Goal: Transaction & Acquisition: Book appointment/travel/reservation

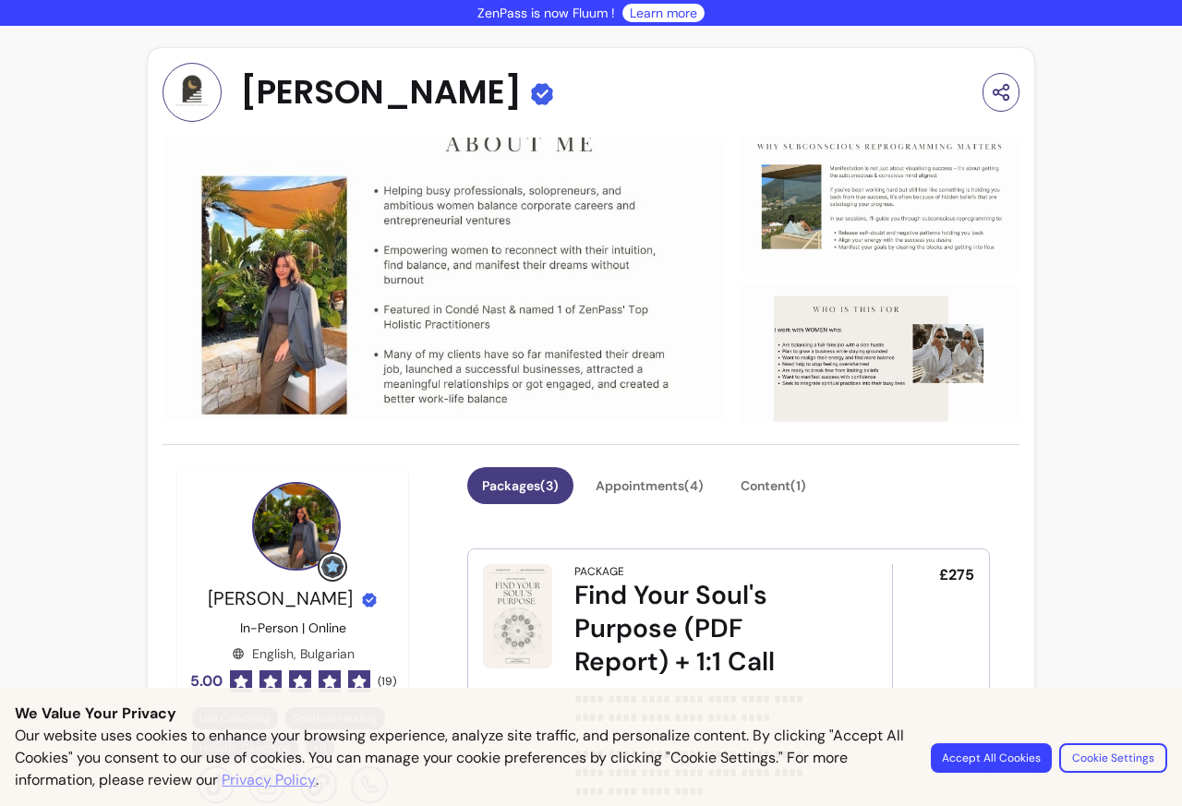
click at [1000, 765] on button "Accept All Cookies" at bounding box center [991, 759] width 121 height 30
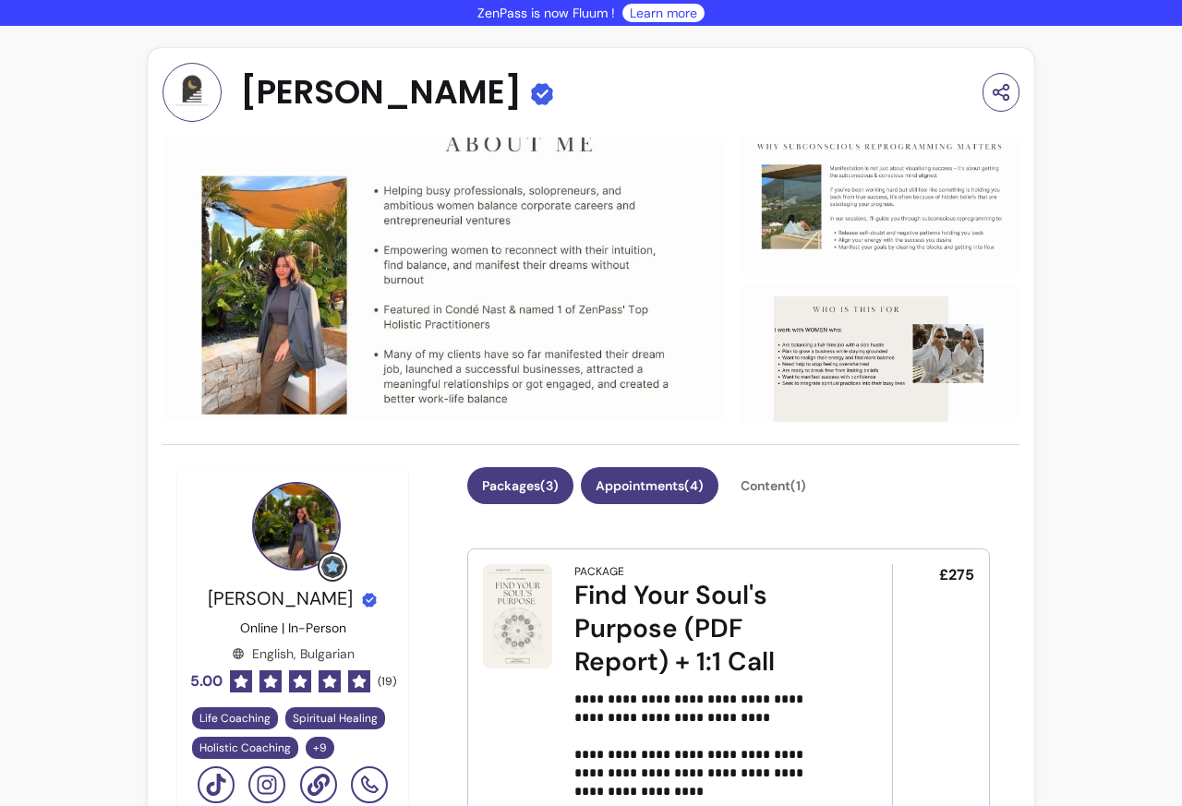
click at [663, 484] on button "Appointments ( 4 )" at bounding box center [650, 485] width 138 height 37
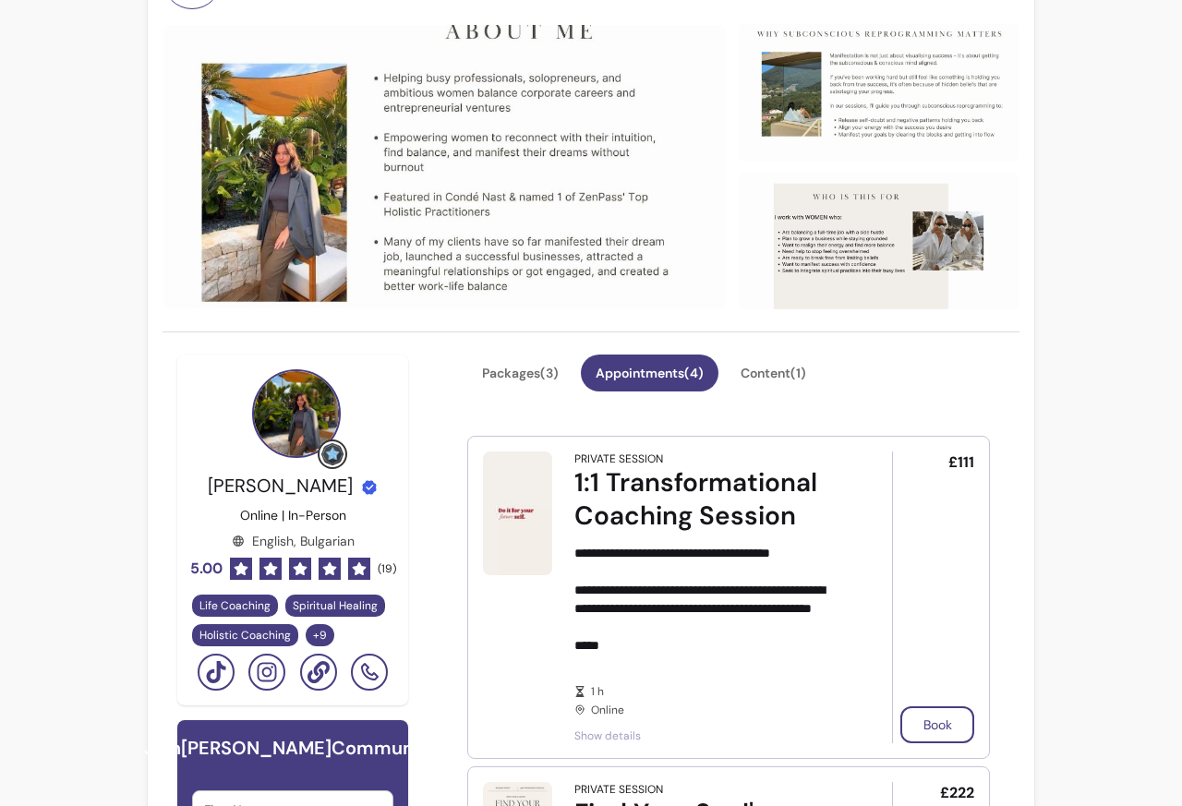
scroll to position [111, 0]
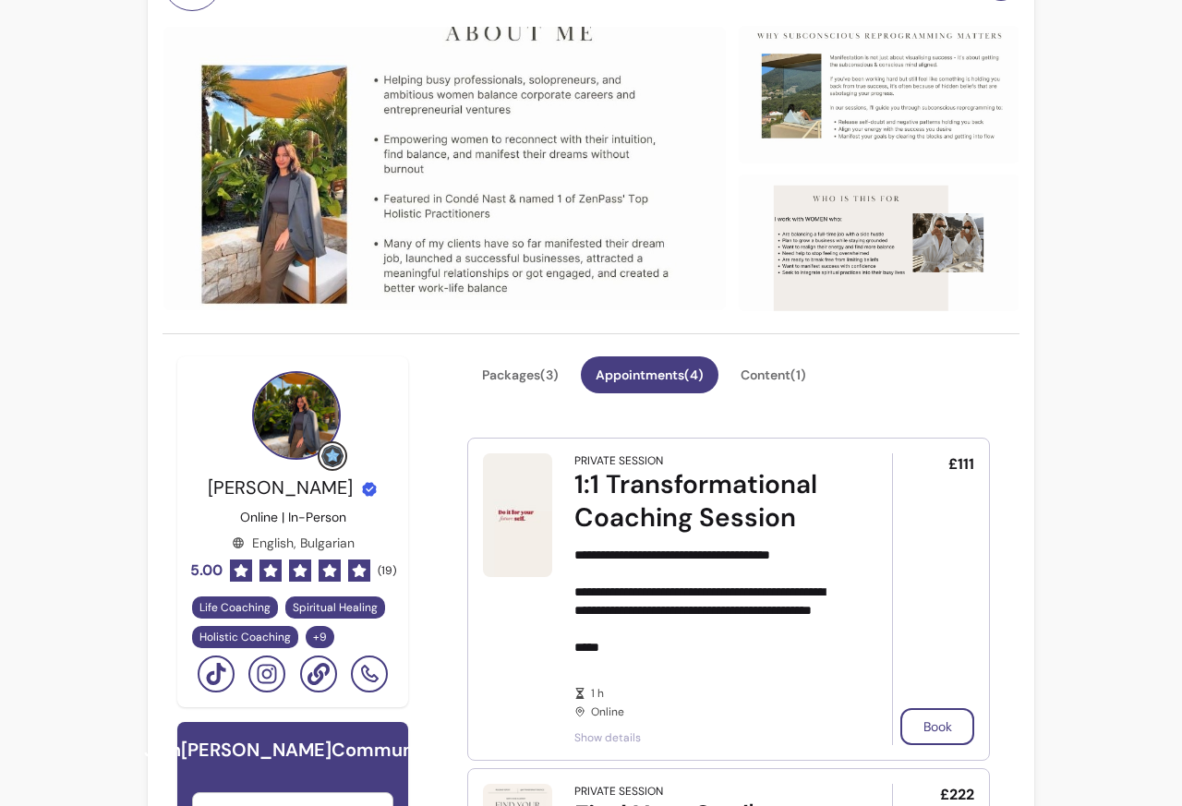
click at [928, 697] on div "£111 Book" at bounding box center [933, 600] width 82 height 292
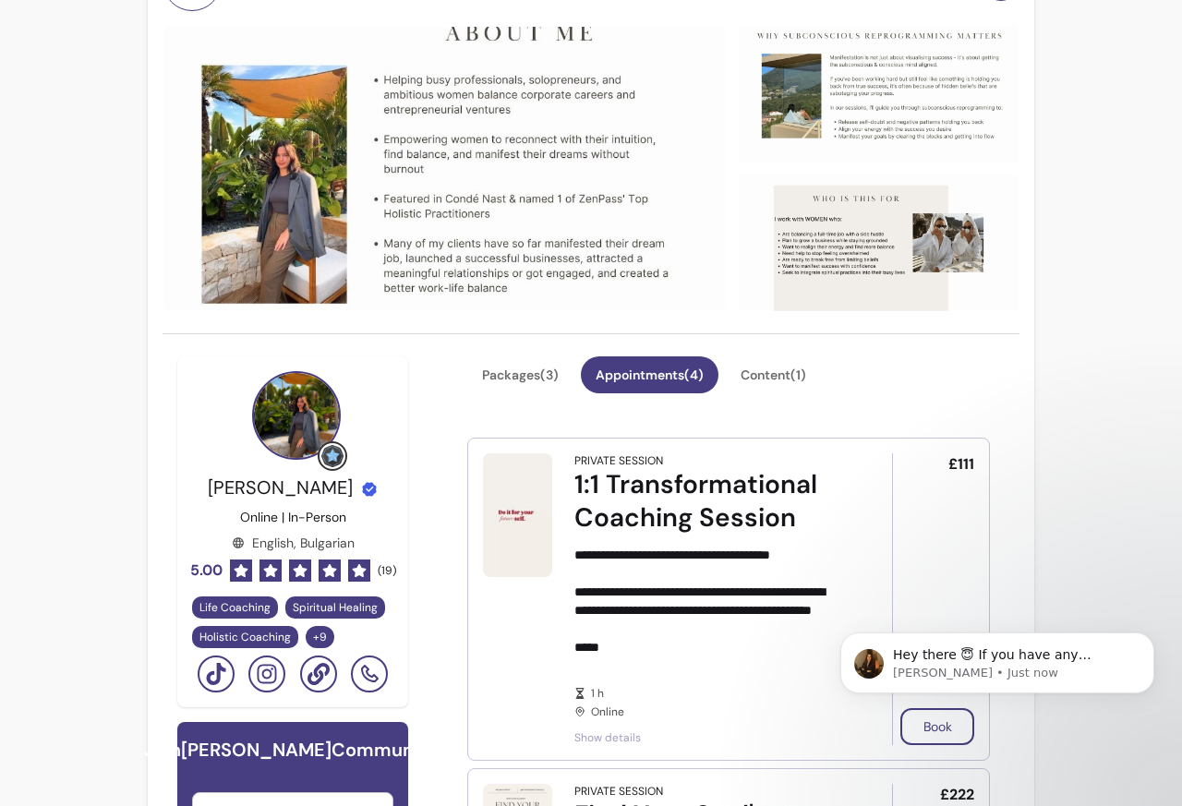
scroll to position [0, 0]
click at [934, 722] on body "Hey there 😇 If you have any question about what you can do with Fluum, I'm here…" at bounding box center [997, 695] width 355 height 188
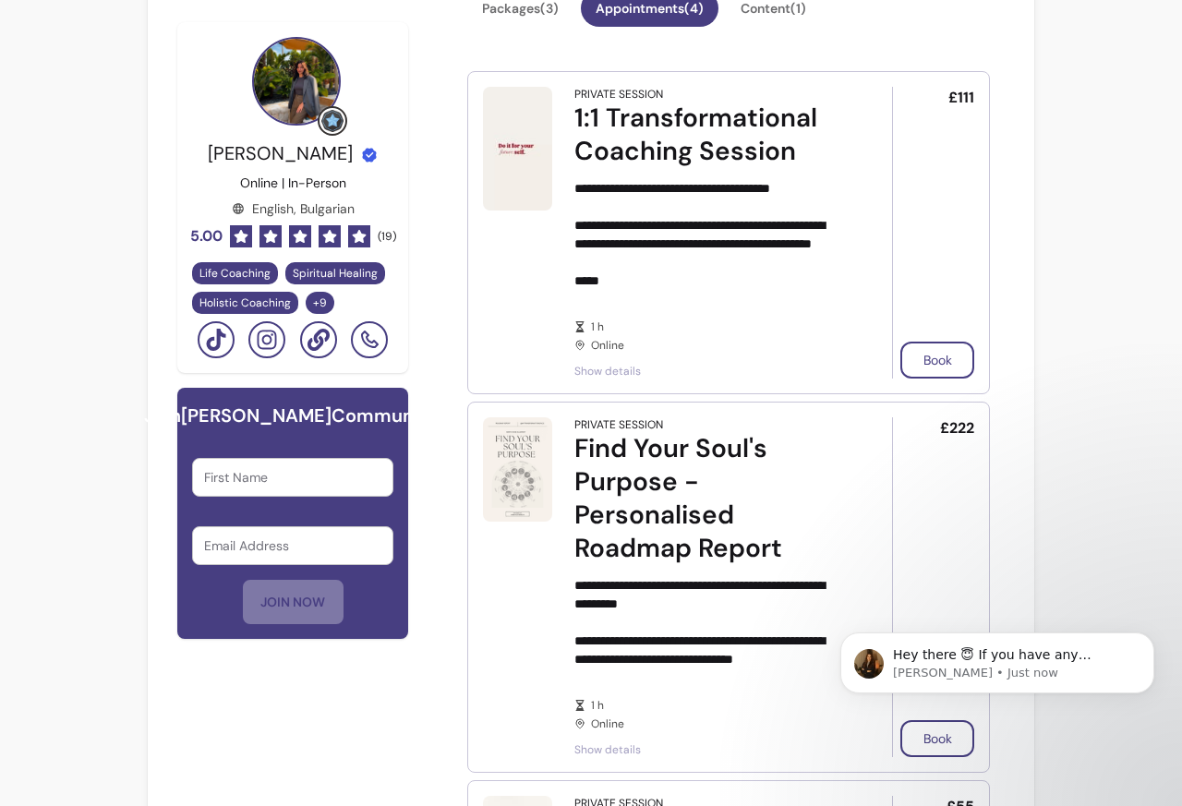
scroll to position [554, 0]
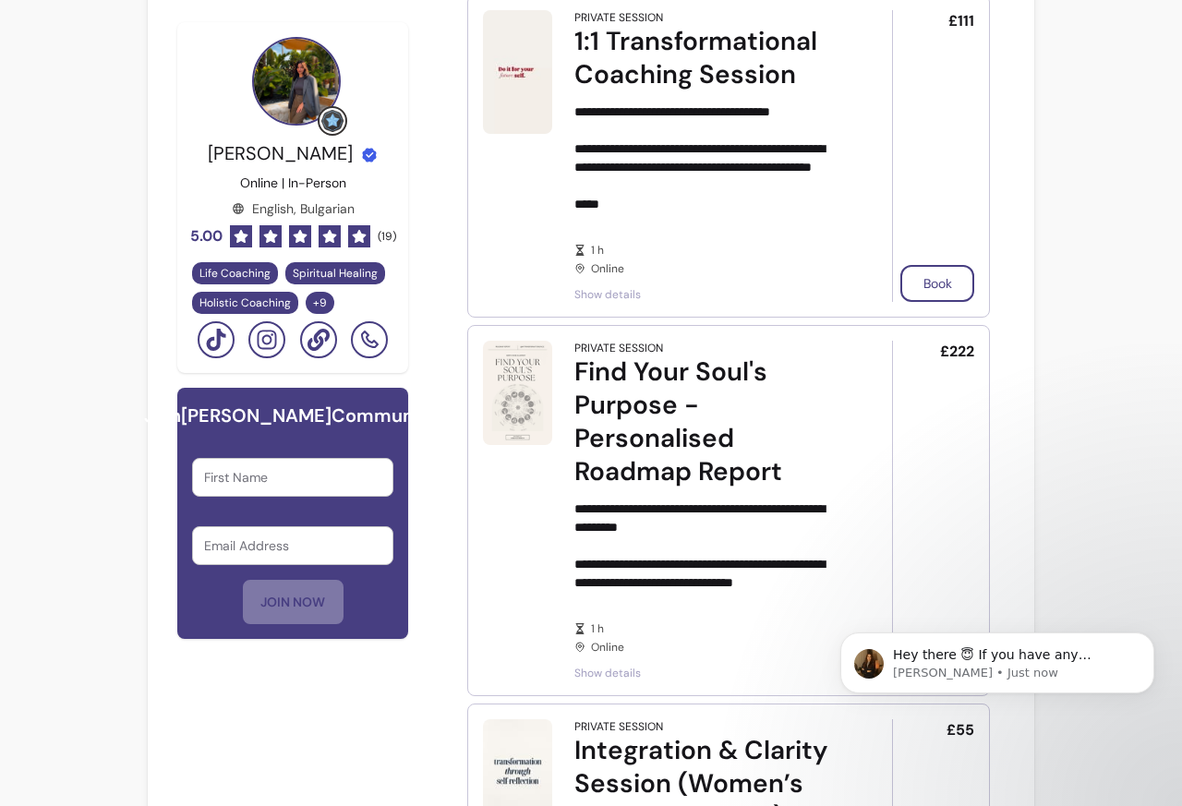
click at [922, 325] on article "**********" at bounding box center [728, 510] width 523 height 371
click at [602, 291] on span "Show details" at bounding box center [708, 294] width 266 height 15
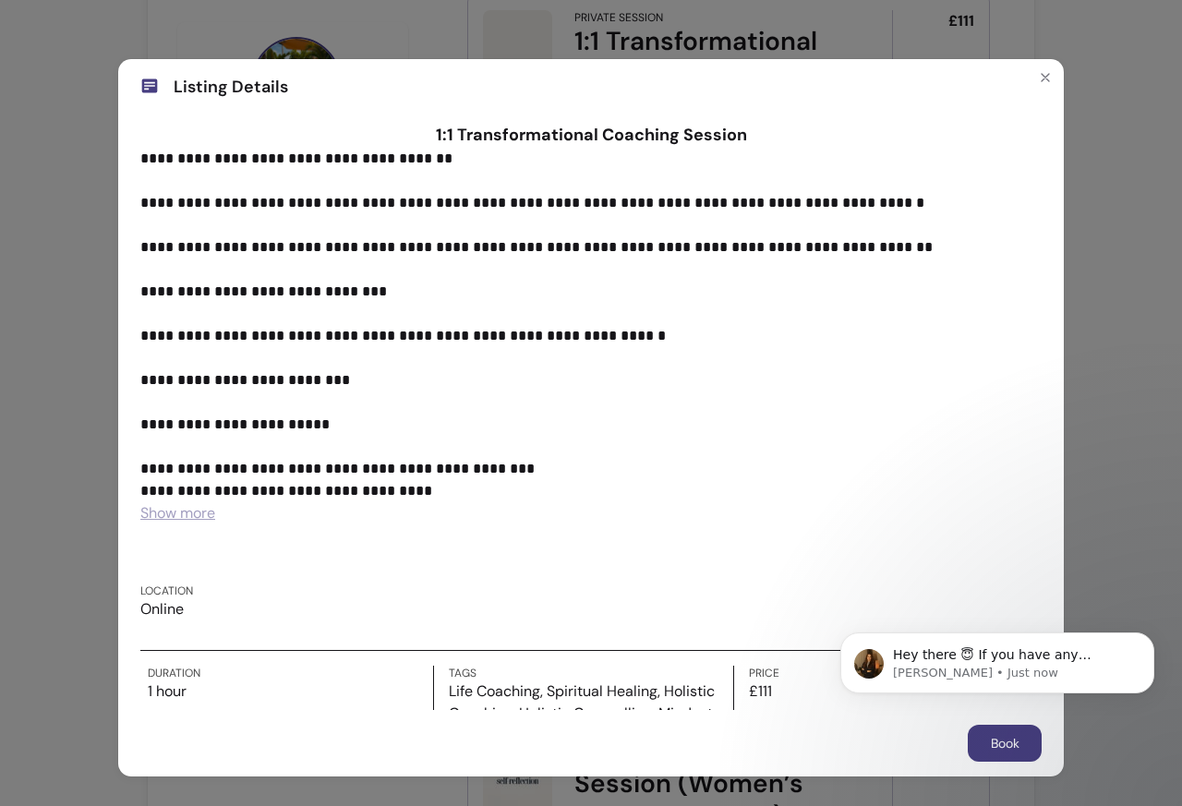
click at [1014, 746] on body "Hey there 😇 If you have any question about what you can do with Fluum, I'm here…" at bounding box center [997, 695] width 355 height 188
click at [1144, 662] on div "Hey there 😇 If you have any question about what you can do with Fluum, I'm here…" at bounding box center [998, 663] width 314 height 61
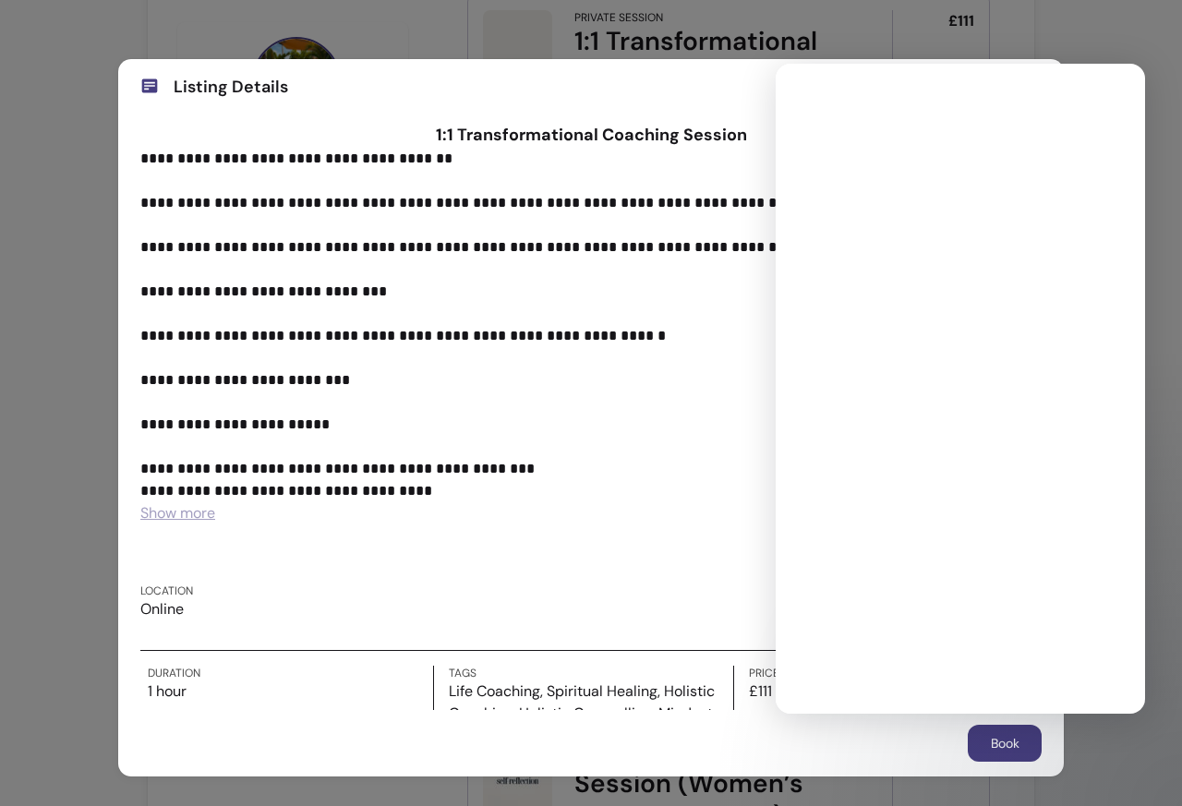
scroll to position [0, 0]
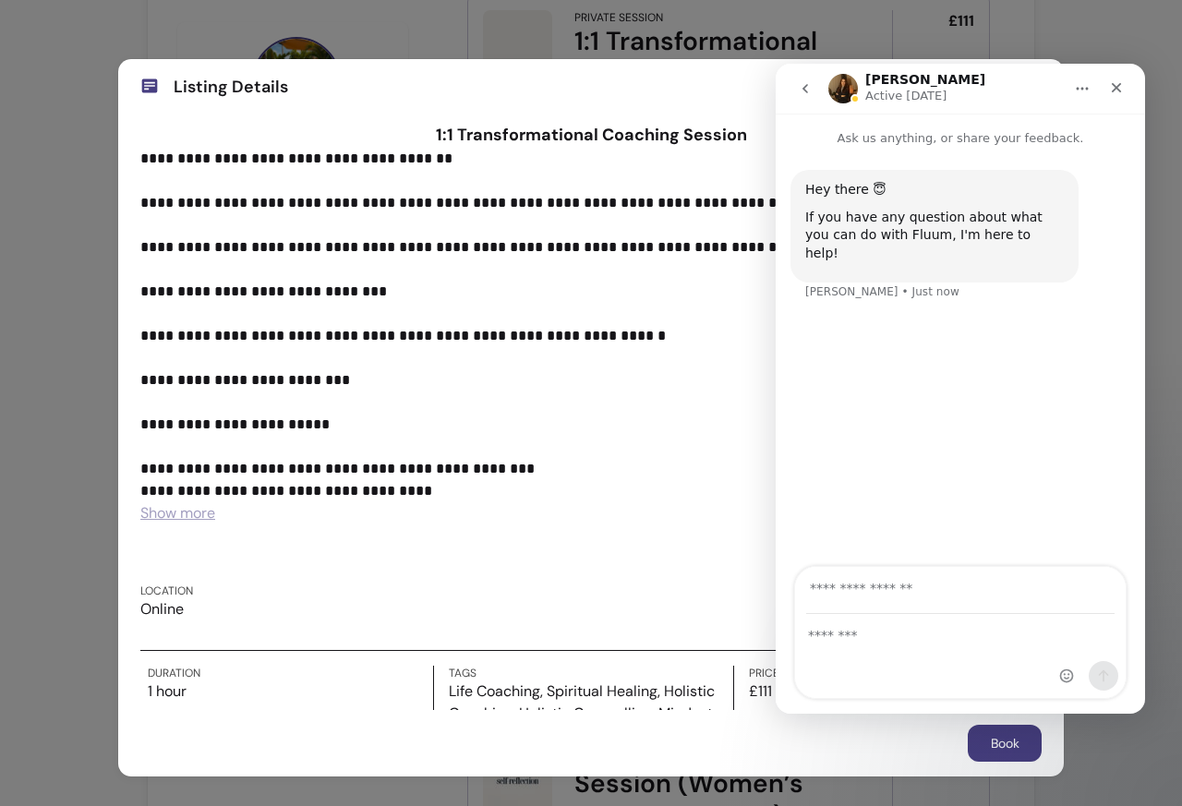
click at [1076, 661] on div "Intercom messenger" at bounding box center [1089, 679] width 59 height 37
click at [1109, 87] on icon "Close" at bounding box center [1116, 87] width 15 height 15
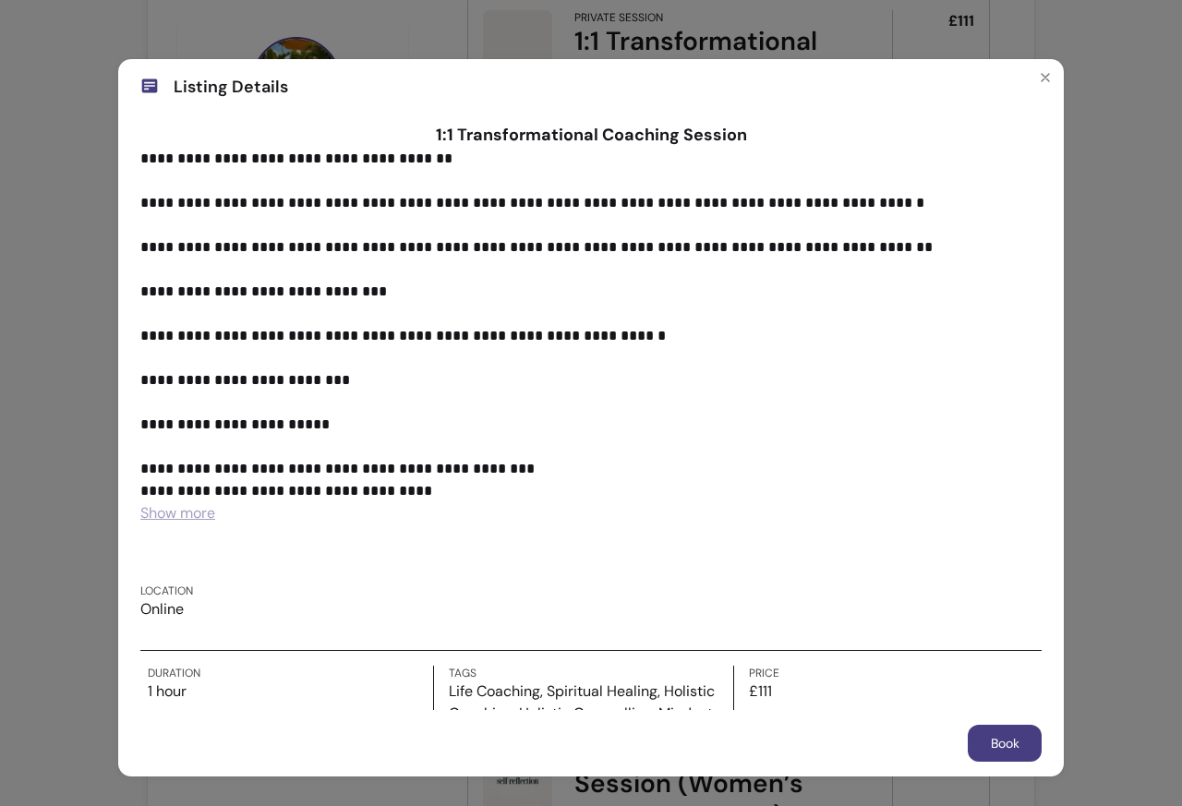
click at [1002, 746] on button "Book" at bounding box center [1005, 743] width 74 height 37
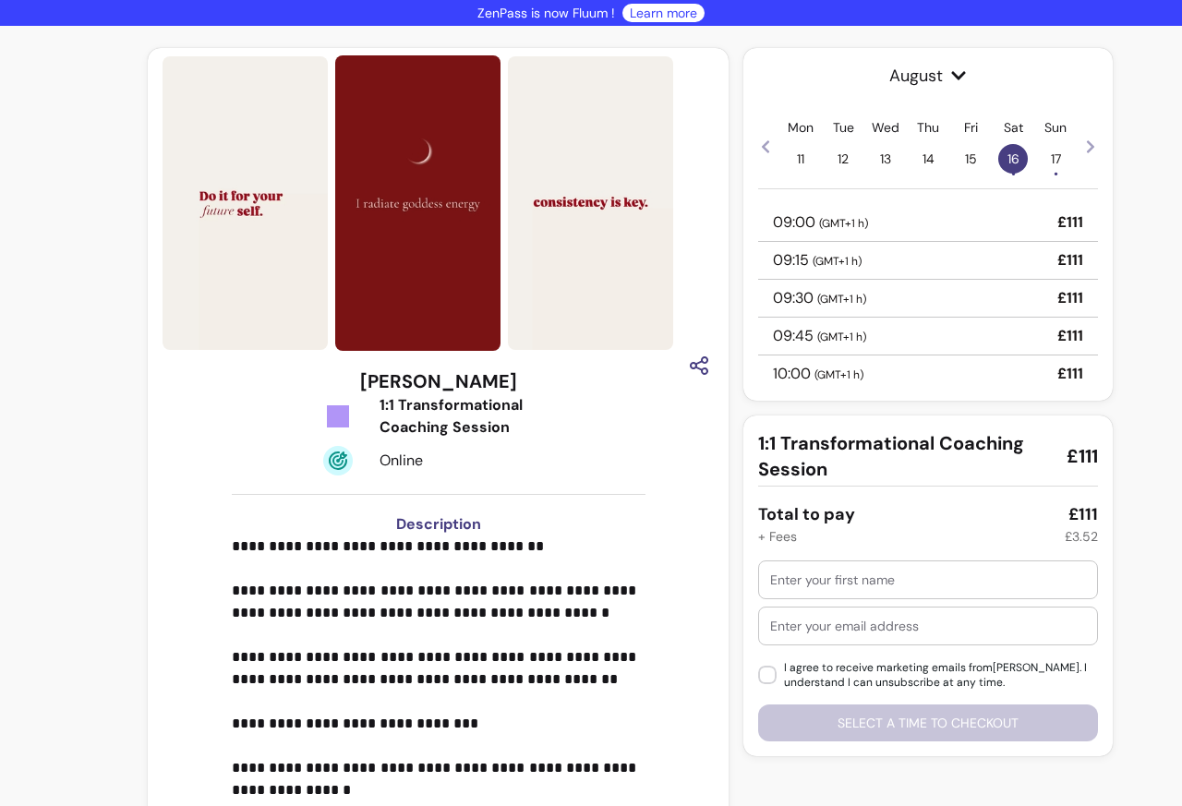
click at [607, 291] on img at bounding box center [590, 203] width 165 height 295
click at [819, 224] on span "( GMT+1 h )" at bounding box center [843, 223] width 49 height 15
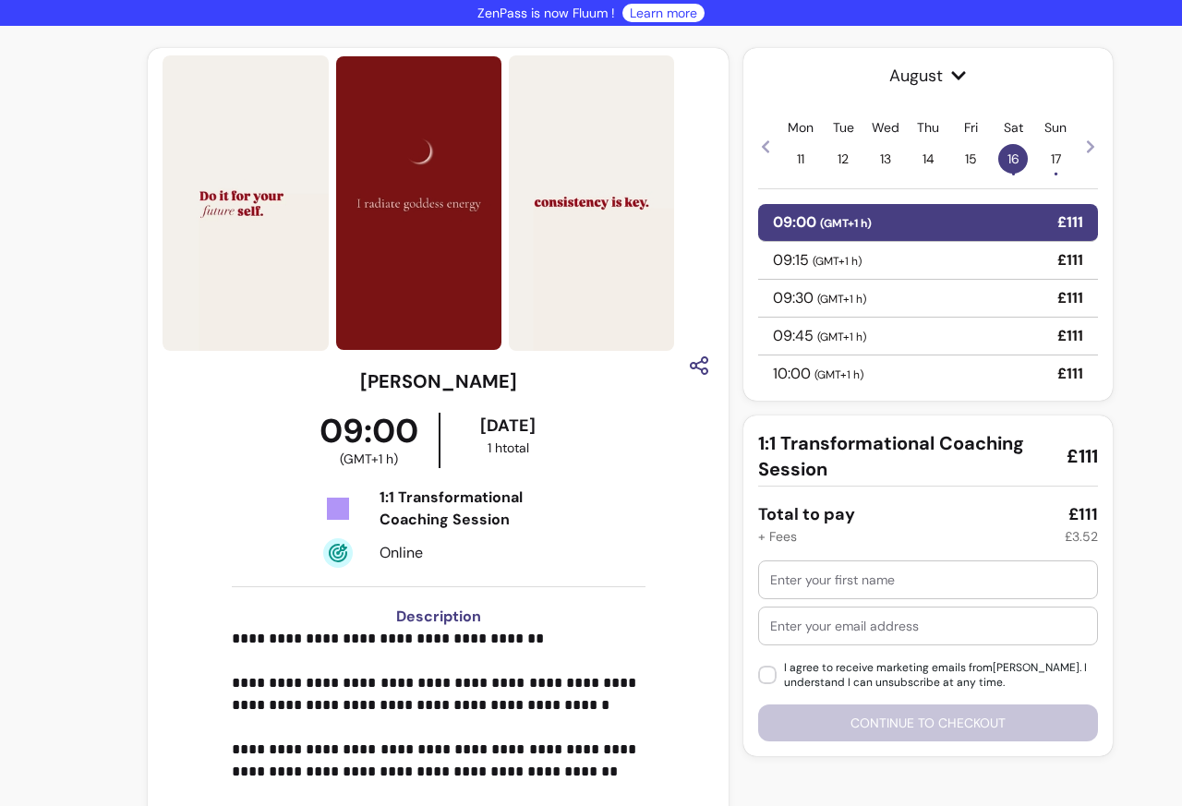
click at [818, 582] on input "text" at bounding box center [928, 580] width 316 height 18
paste input "[PERSON_NAME]"
type input "[PERSON_NAME]"
click at [810, 626] on input "text" at bounding box center [928, 626] width 316 height 18
paste input "[EMAIL_ADDRESS][DOMAIN_NAME]"
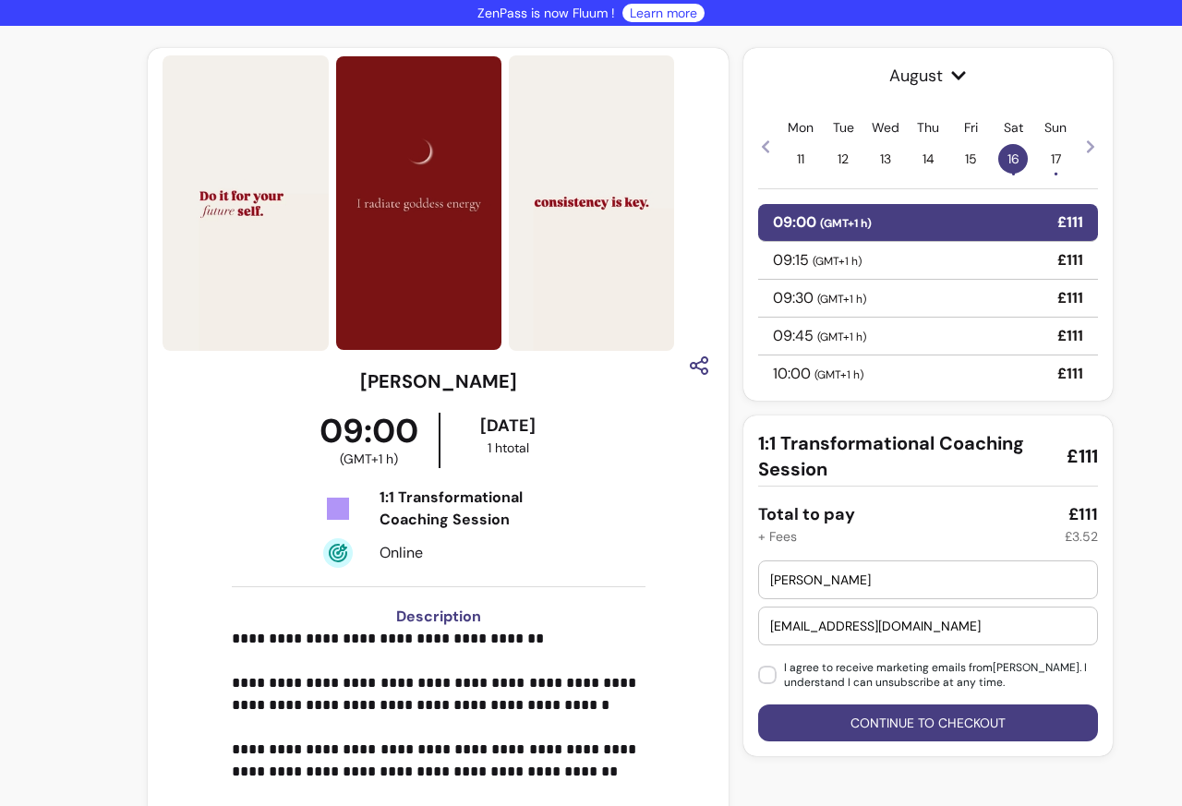
type input "[EMAIL_ADDRESS][DOMAIN_NAME]"
click at [843, 730] on button "Continue to checkout" at bounding box center [928, 723] width 340 height 37
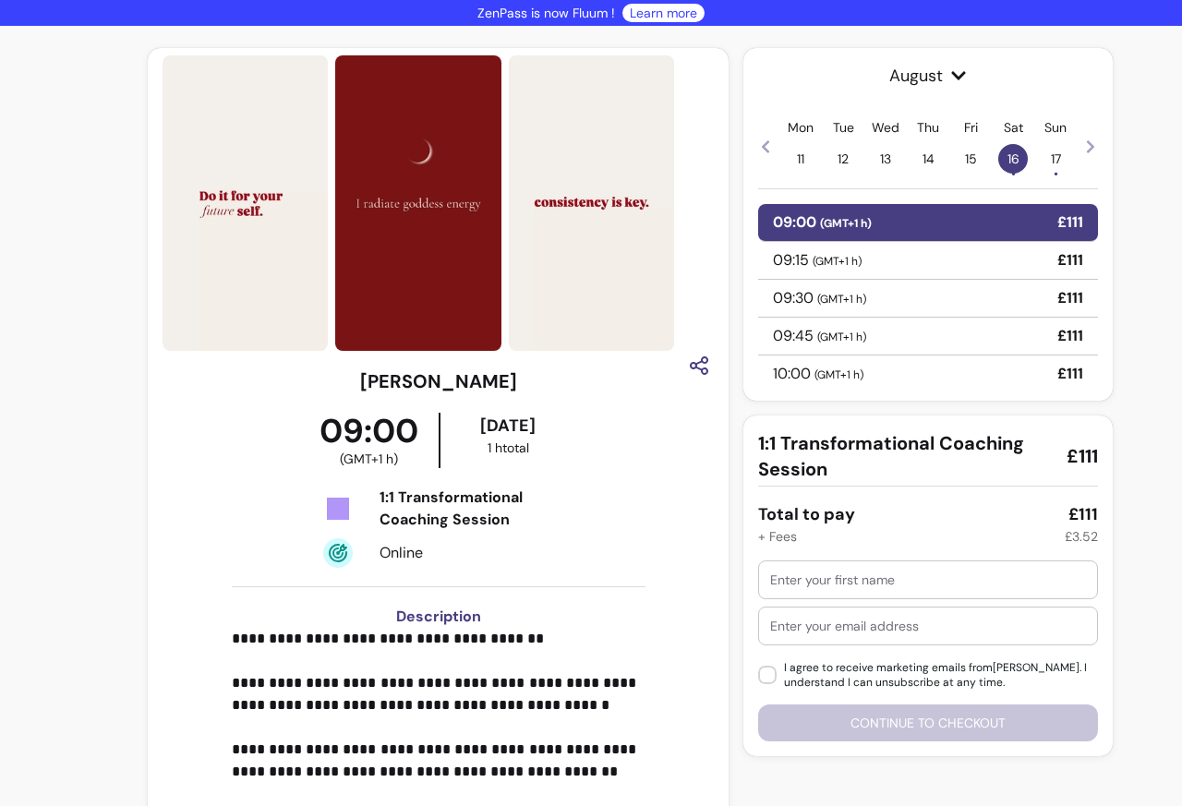
click at [801, 581] on input "text" at bounding box center [928, 580] width 316 height 18
paste input "[PERSON_NAME]"
type input "[PERSON_NAME]"
click at [815, 628] on input "text" at bounding box center [928, 626] width 316 height 18
paste input "[EMAIL_ADDRESS][DOMAIN_NAME]"
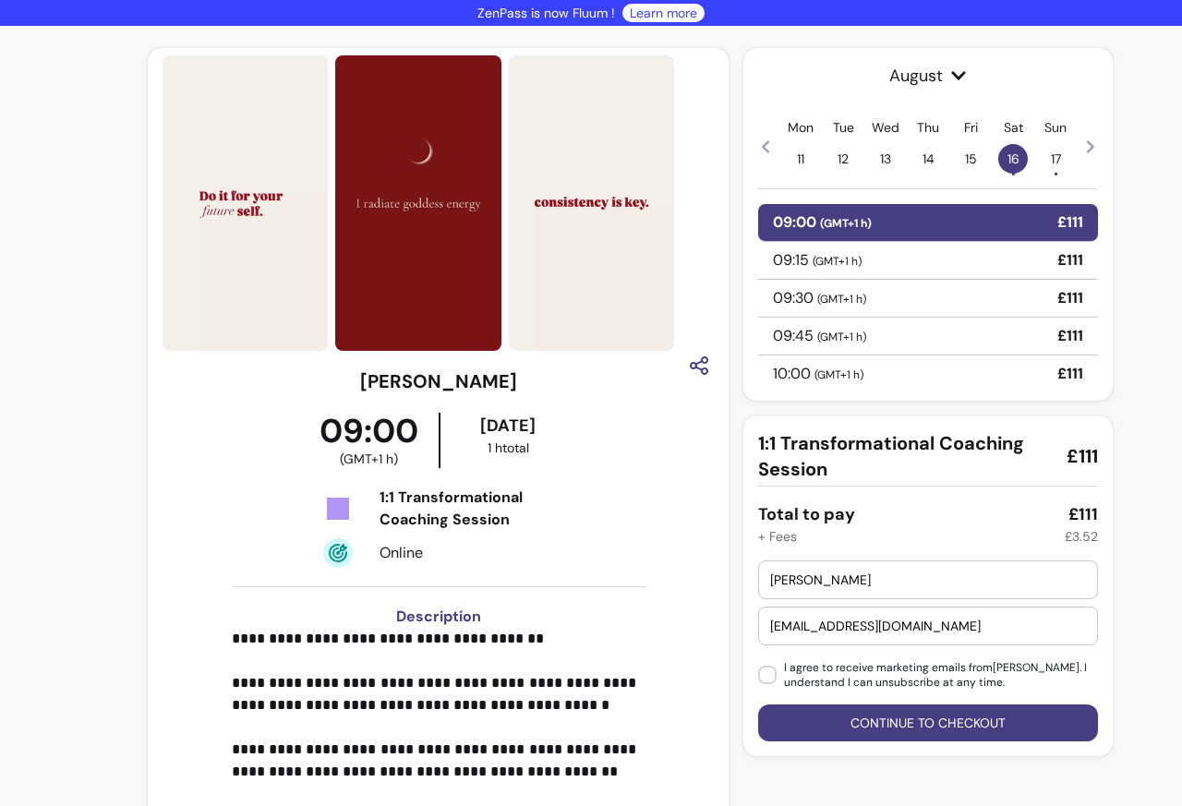
type input "[EMAIL_ADDRESS][DOMAIN_NAME]"
click at [854, 730] on button "Continue to checkout" at bounding box center [928, 723] width 340 height 37
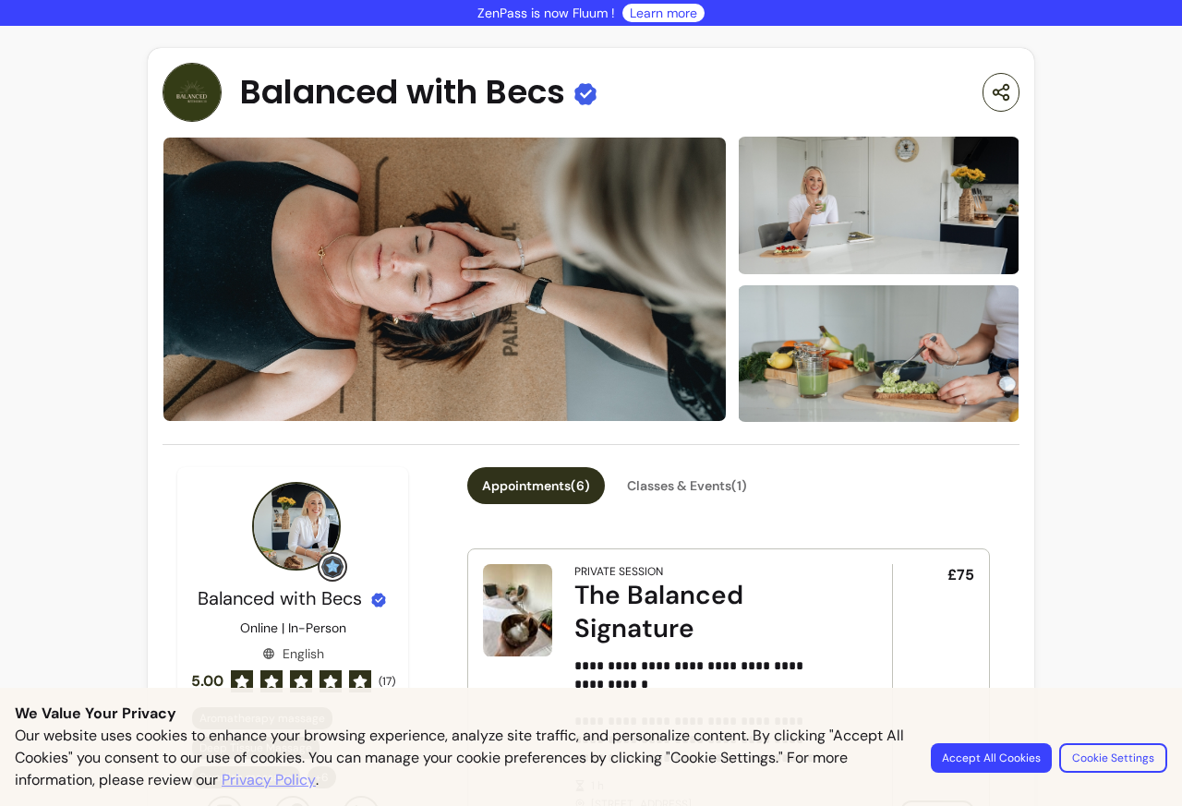
click at [986, 763] on button "Accept All Cookies" at bounding box center [991, 759] width 121 height 30
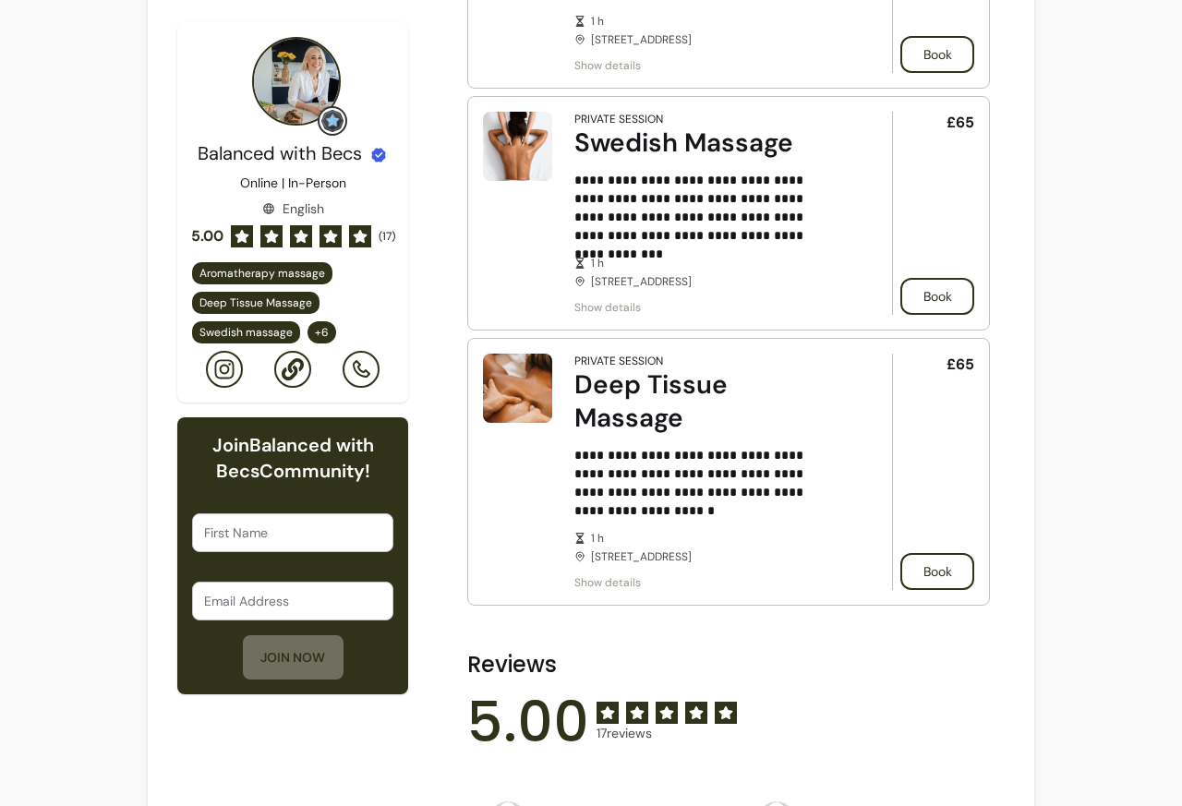
scroll to position [1774, 0]
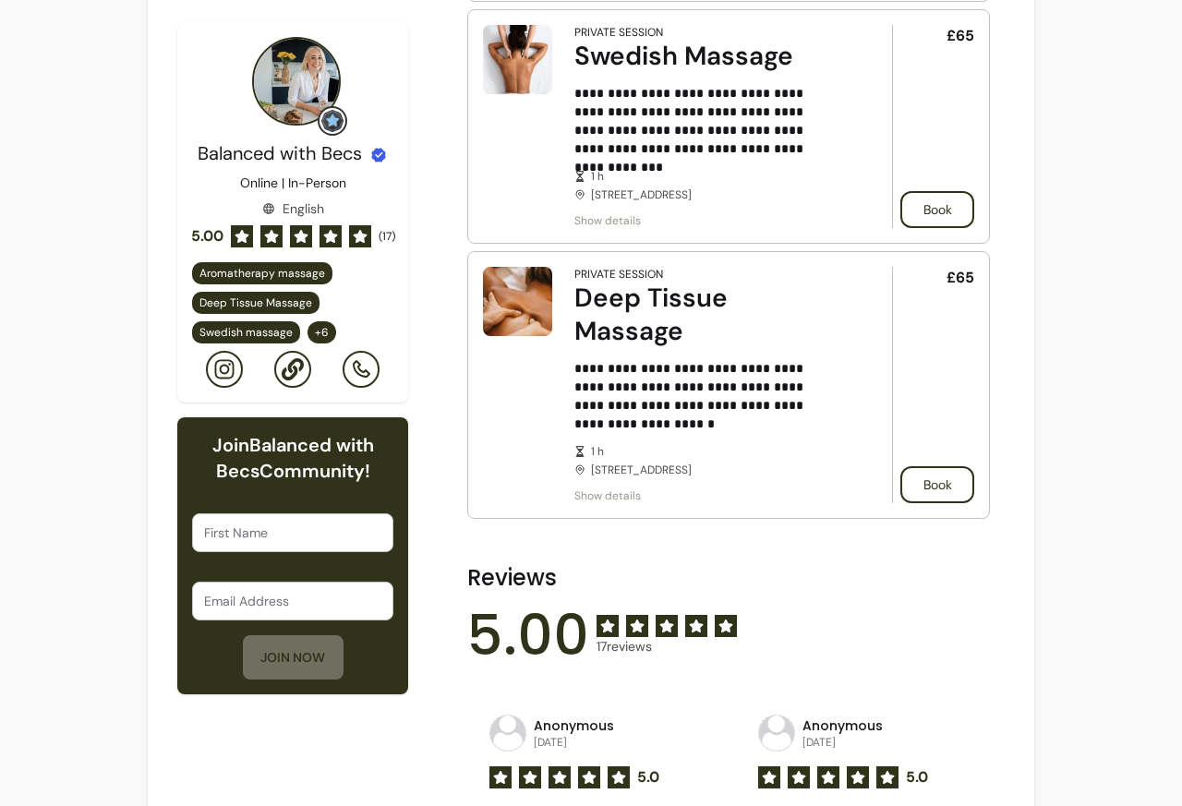
click at [928, 504] on div "**********" at bounding box center [729, 701] width 552 height 4015
click at [925, 467] on button "Book" at bounding box center [938, 485] width 74 height 37
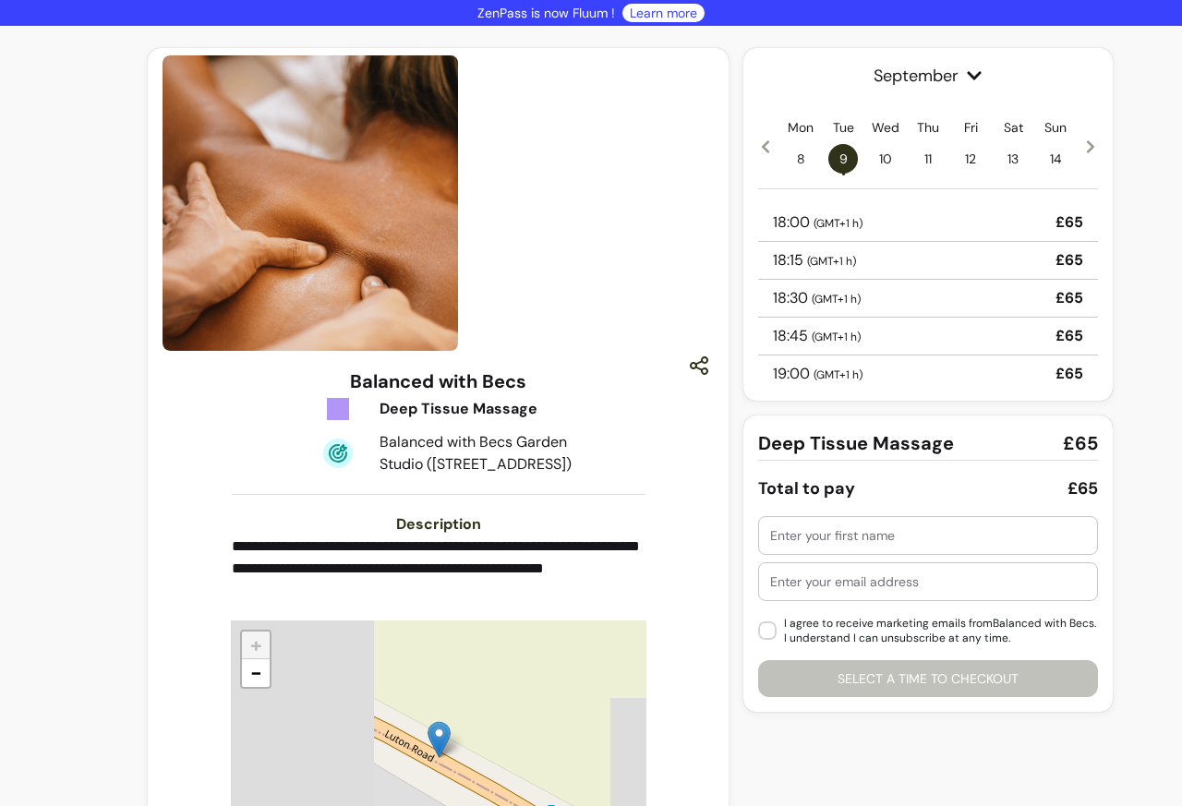
click at [846, 75] on span "September" at bounding box center [928, 76] width 340 height 26
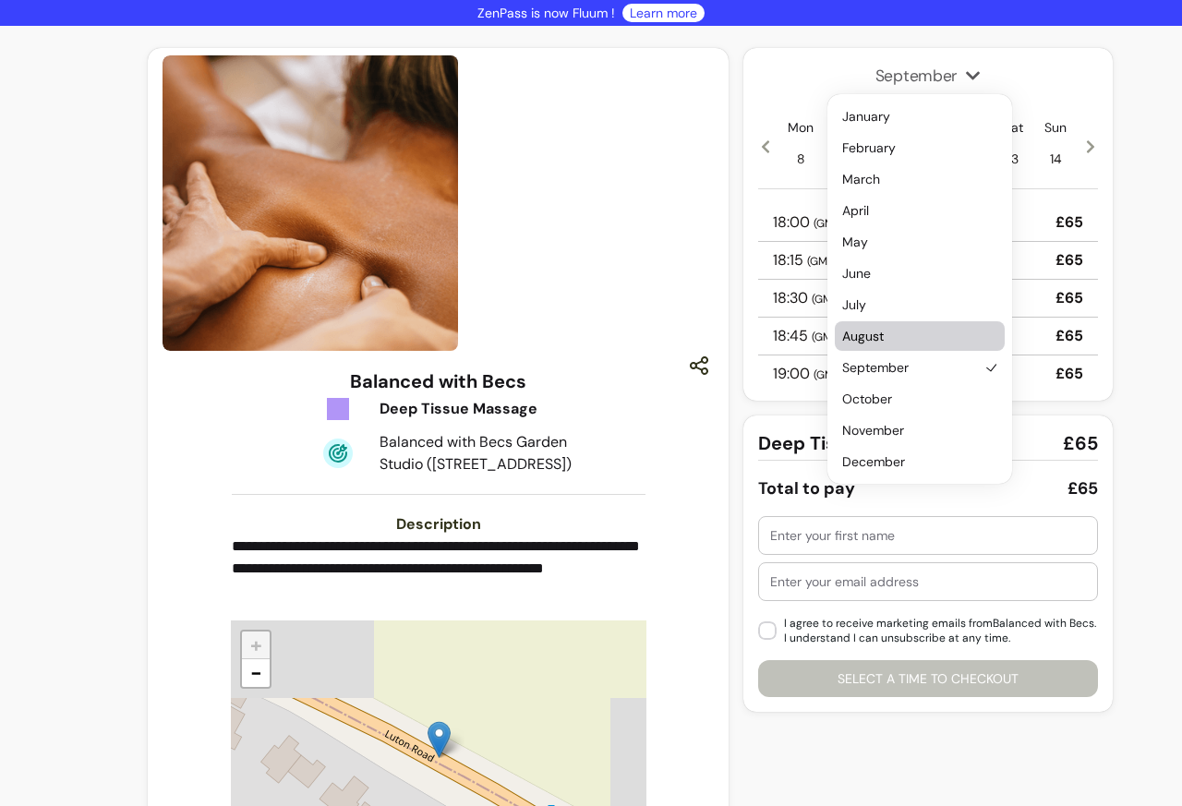
click at [861, 340] on span "August" at bounding box center [910, 336] width 137 height 18
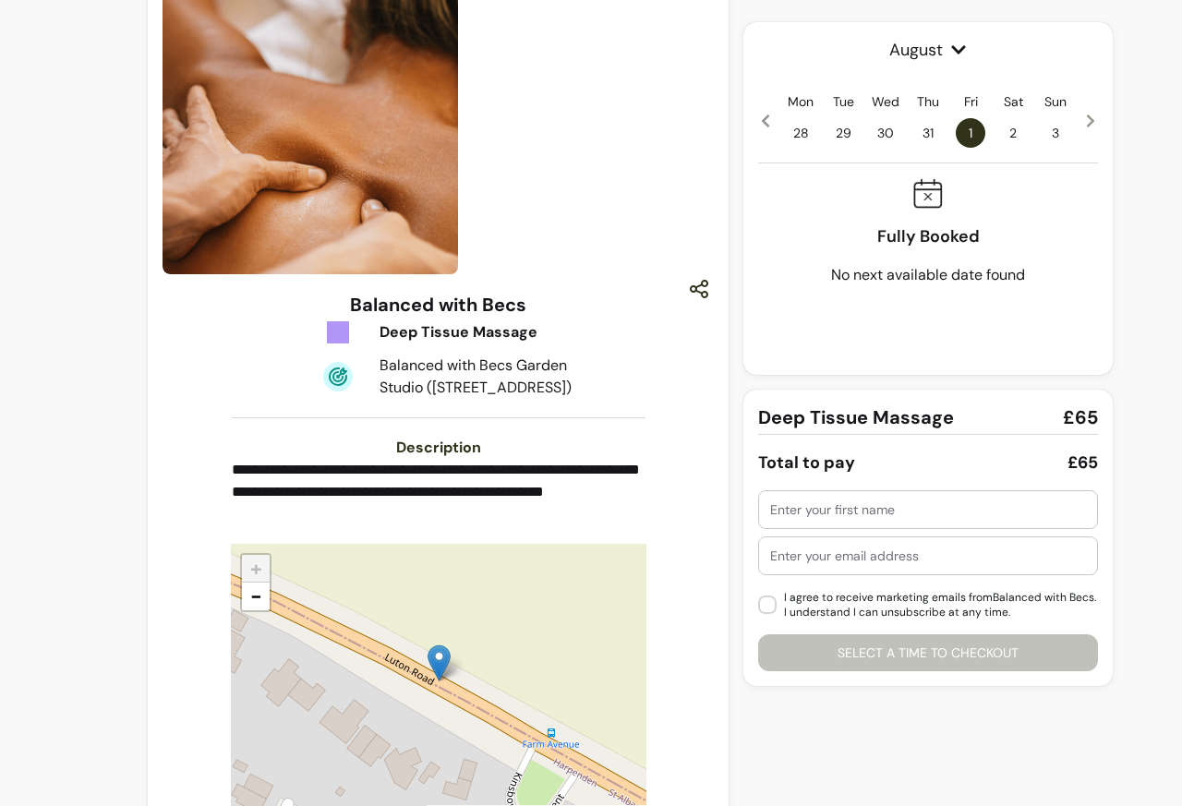
scroll to position [160, 0]
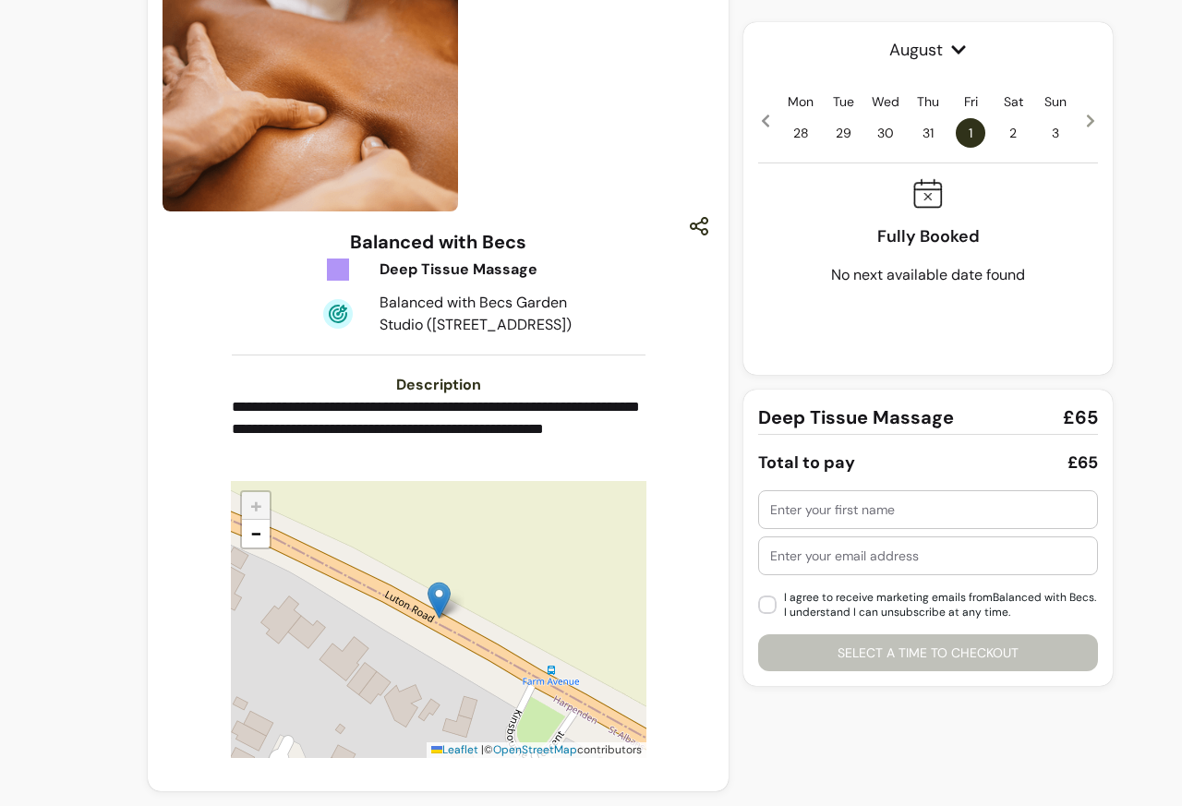
click at [915, 50] on span "August" at bounding box center [928, 50] width 340 height 26
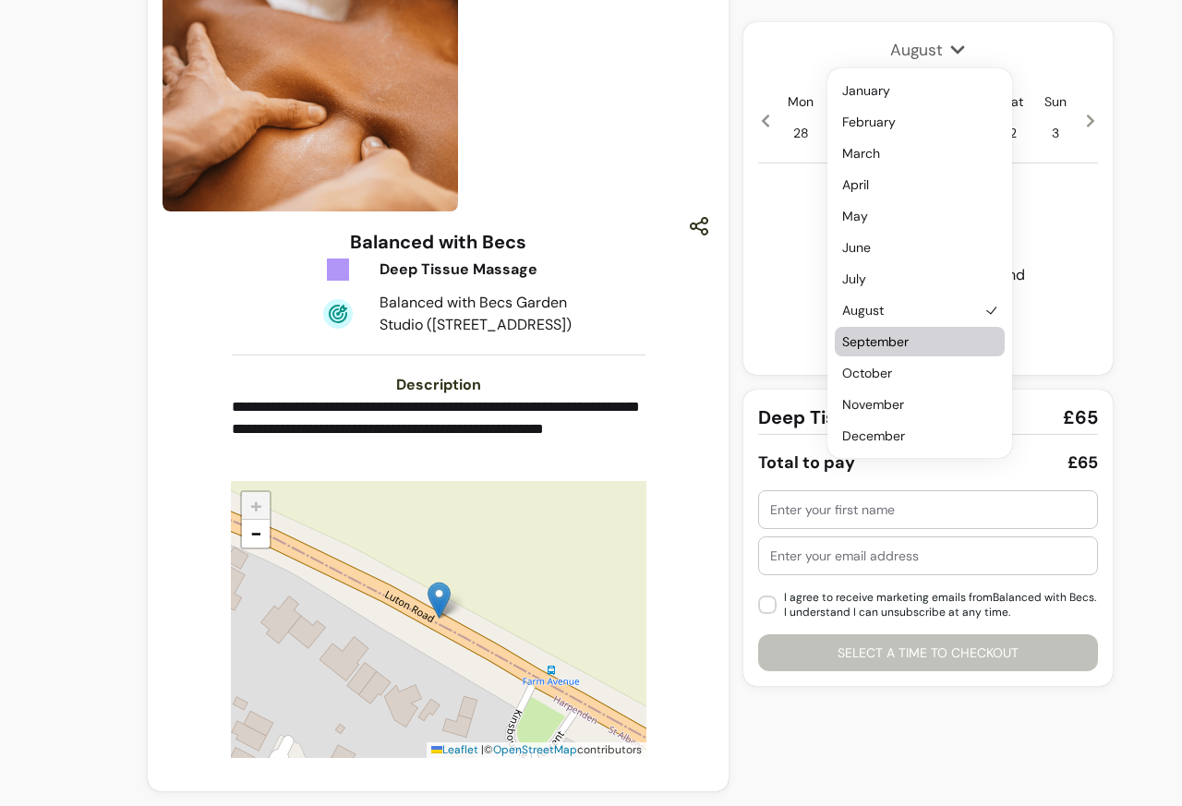
click at [866, 343] on span "September" at bounding box center [910, 342] width 137 height 18
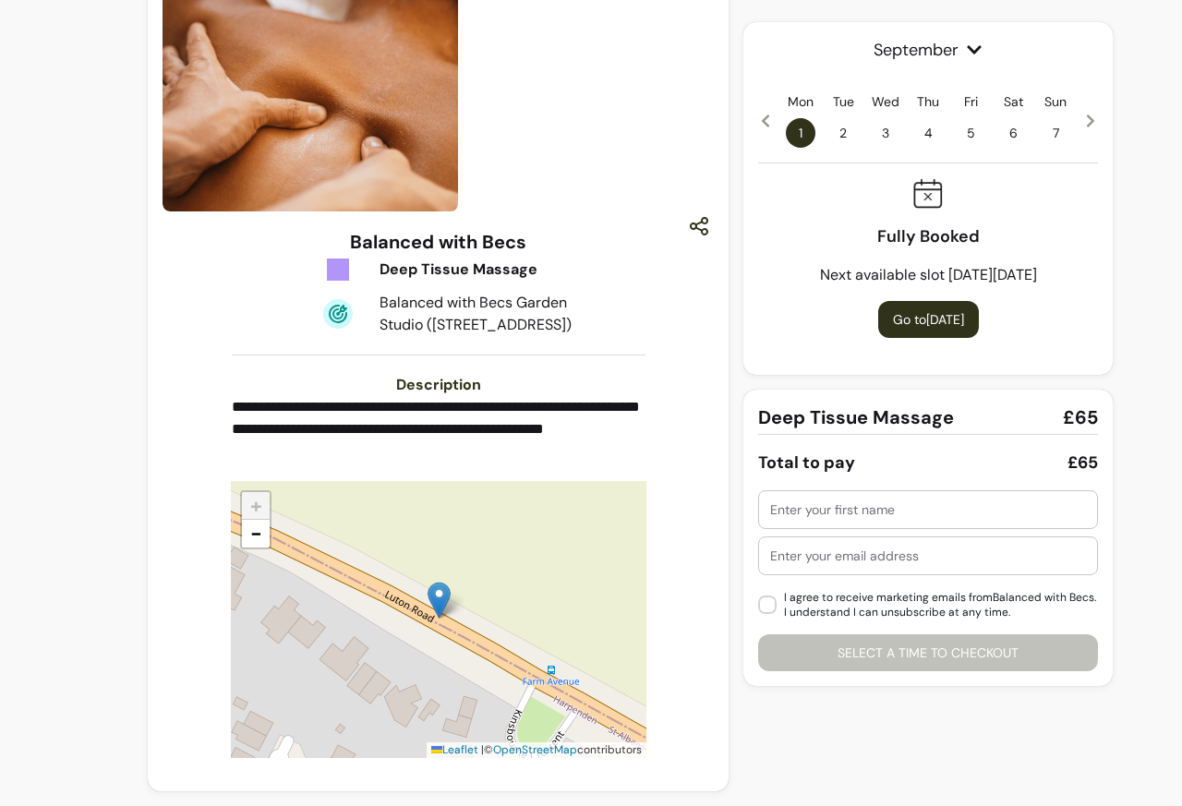
click at [966, 52] on icon at bounding box center [974, 50] width 17 height 17
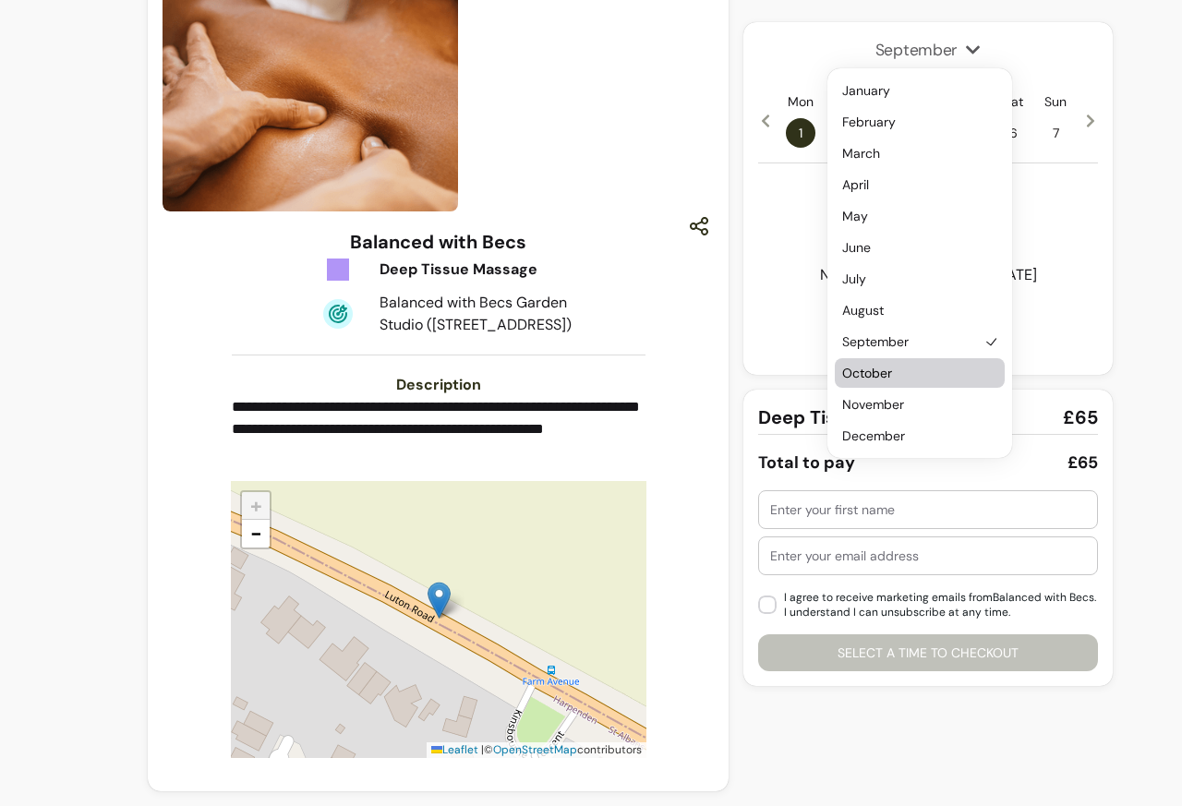
click at [866, 370] on span "October" at bounding box center [910, 373] width 137 height 18
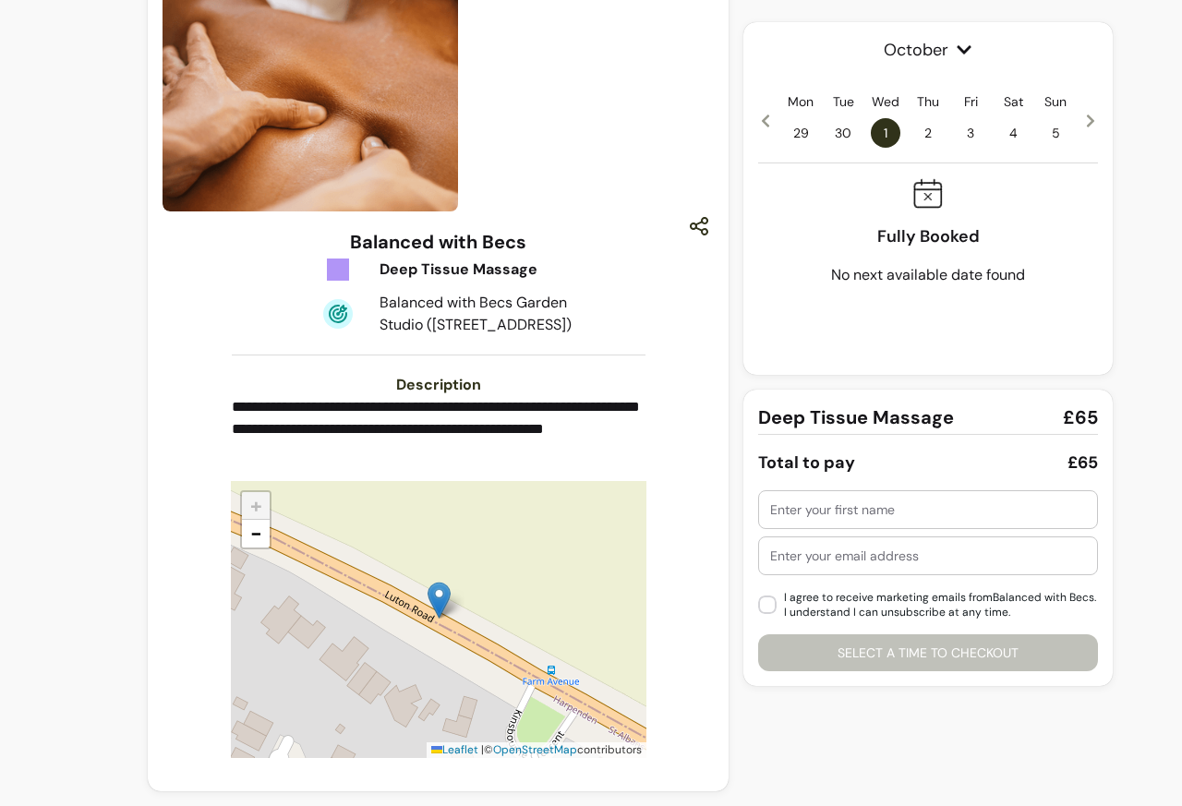
click at [879, 322] on div "October Mon 29 Tue 30 Wed 1 Thu 2 Fri 3 Sat 4 Sun 5 Fully Booked No next availa…" at bounding box center [929, 198] width 370 height 353
click at [958, 52] on icon at bounding box center [965, 49] width 14 height 8
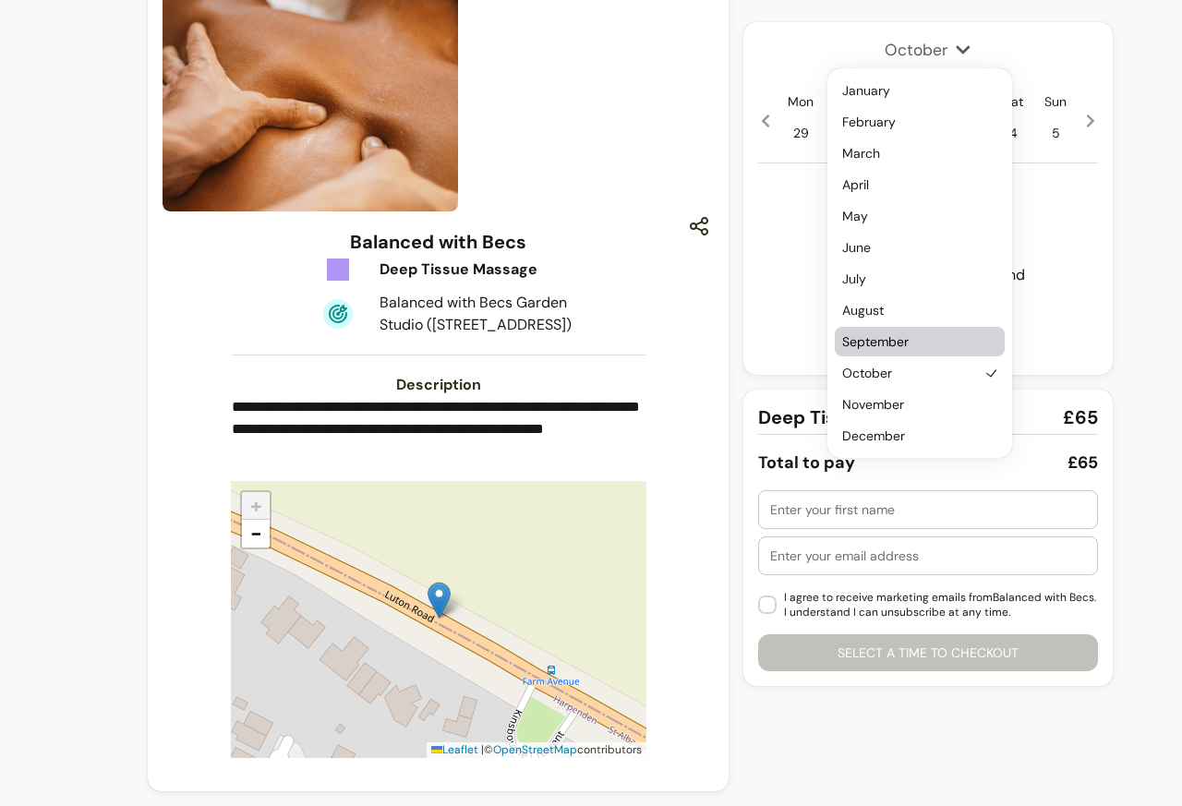
click at [865, 343] on span "September" at bounding box center [910, 342] width 137 height 18
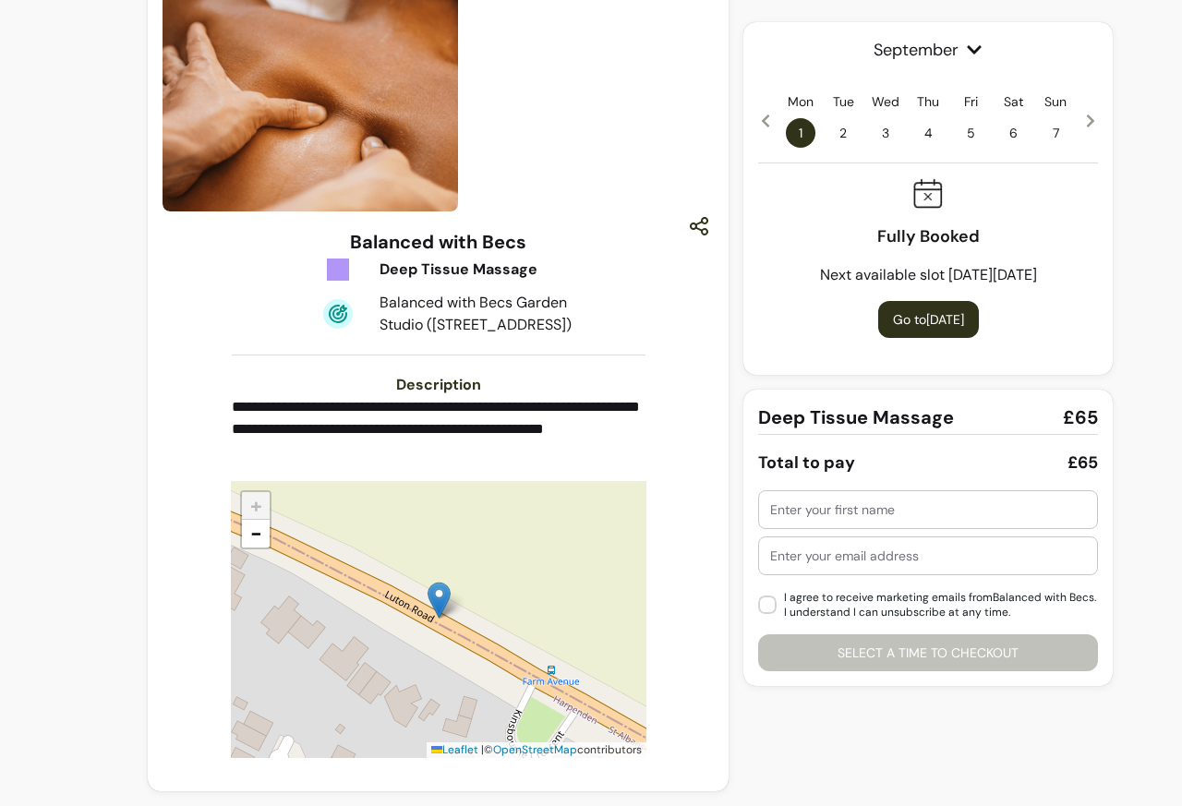
click at [966, 52] on icon at bounding box center [974, 50] width 17 height 17
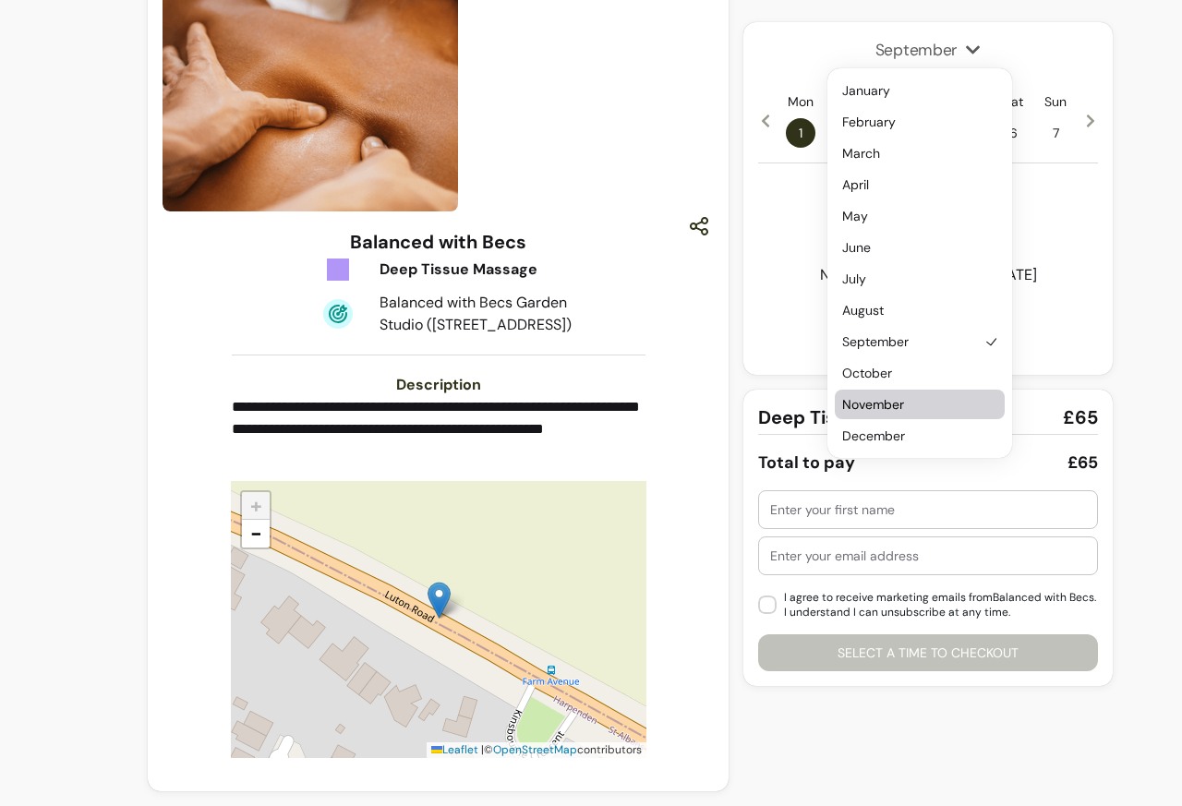
click at [866, 406] on span "November" at bounding box center [910, 404] width 137 height 18
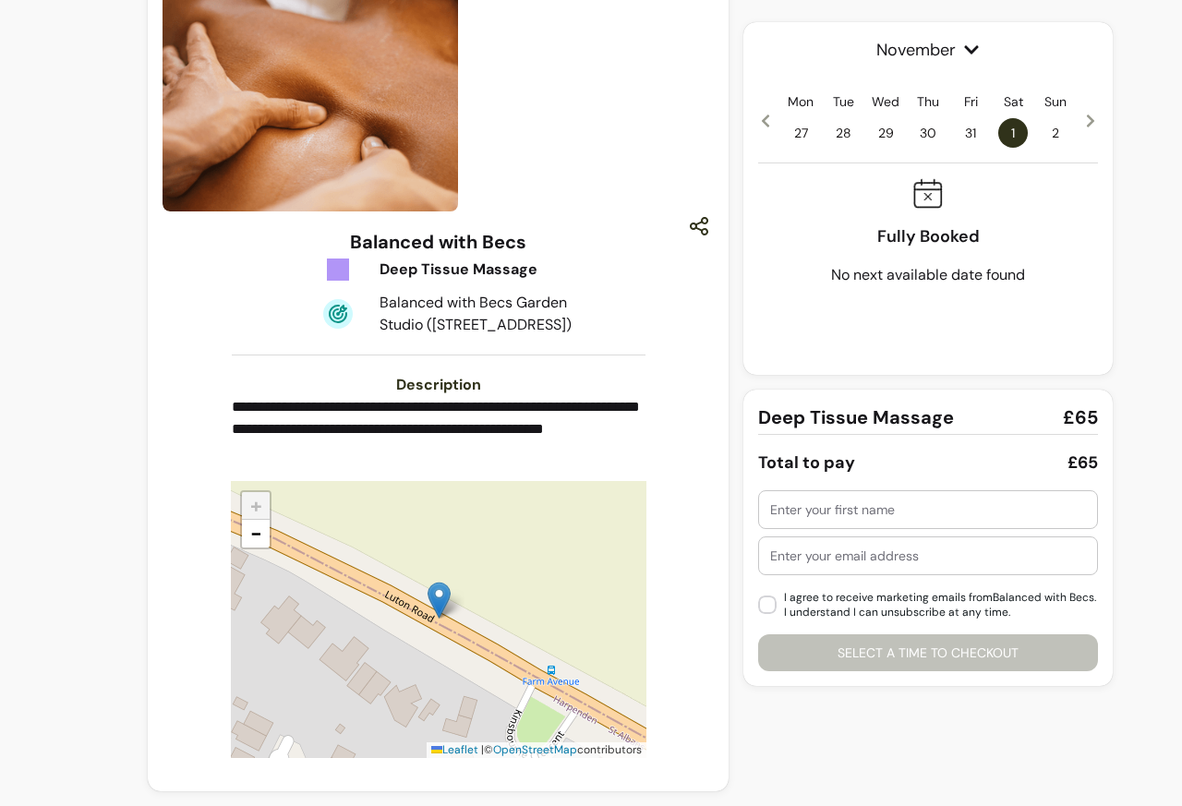
click at [878, 322] on div "November Mon 27 Tue 28 Wed 29 Thu 30 Fri 31 Sat 1 Sun 2 Fully Booked No next av…" at bounding box center [929, 198] width 370 height 353
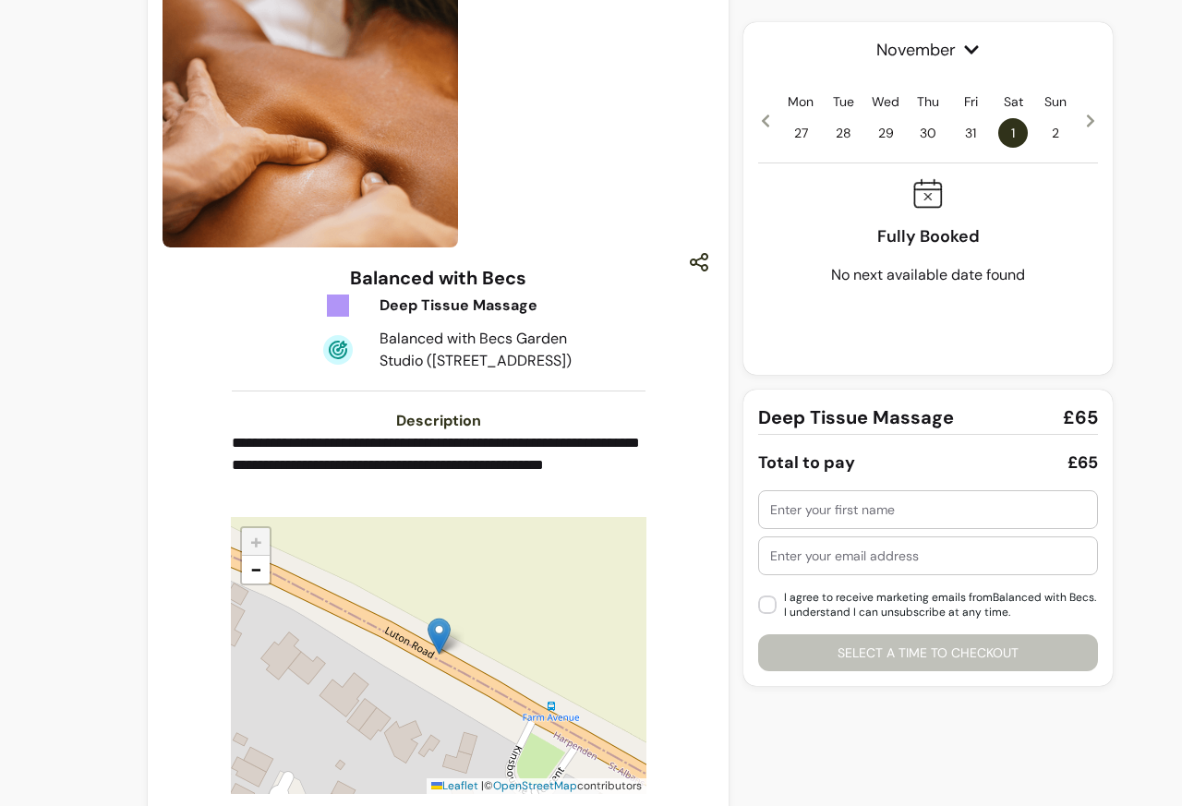
scroll to position [0, 0]
